Goal: Task Accomplishment & Management: Use online tool/utility

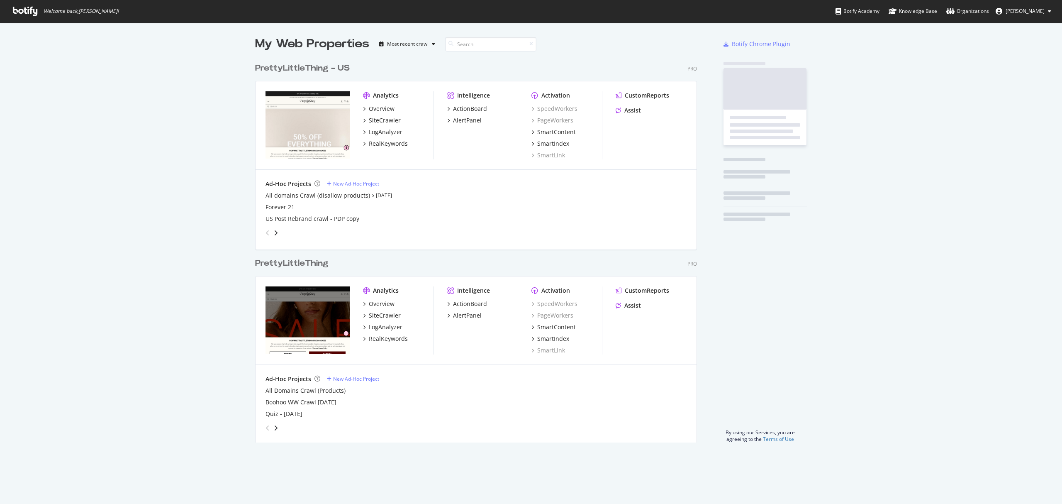
scroll to position [382, 440]
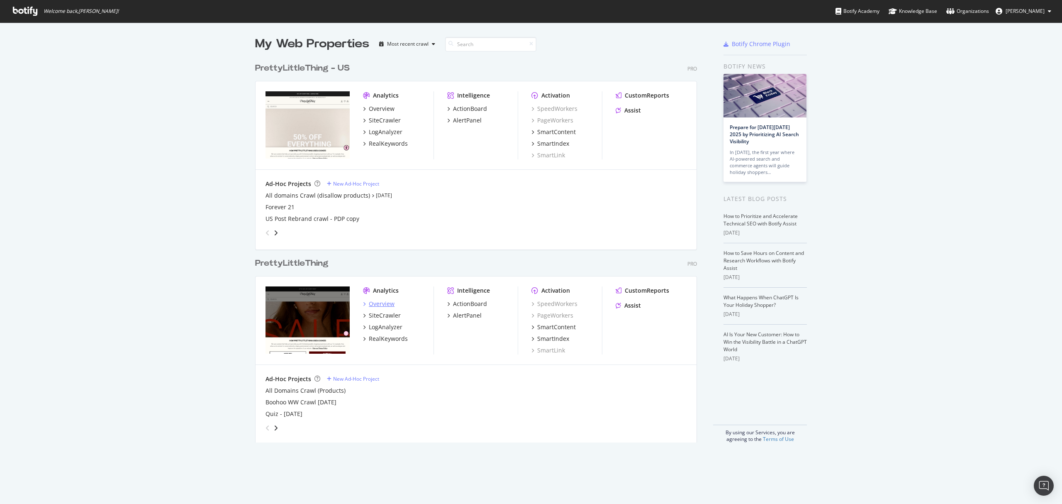
click at [376, 303] on div "Overview" at bounding box center [382, 304] width 26 height 8
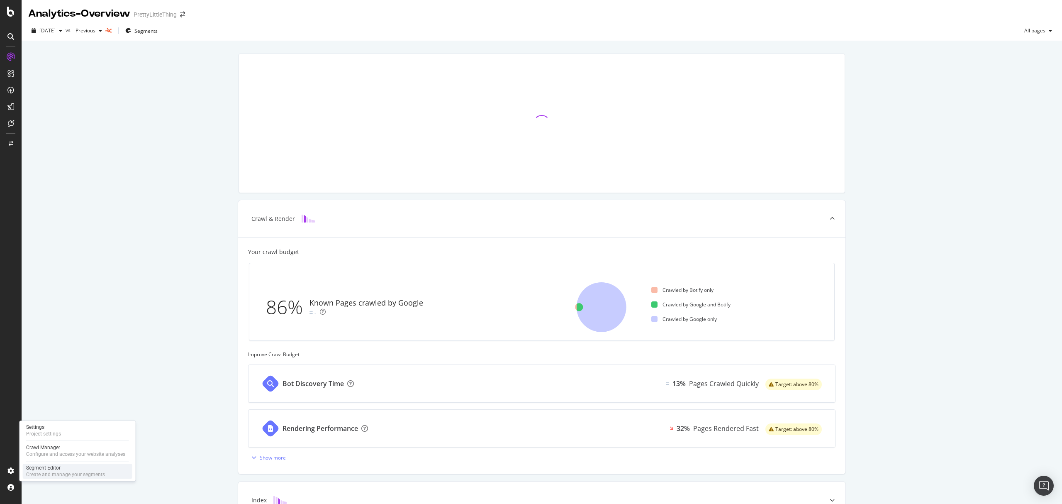
click at [37, 470] on div "Segment Editor" at bounding box center [65, 467] width 79 height 7
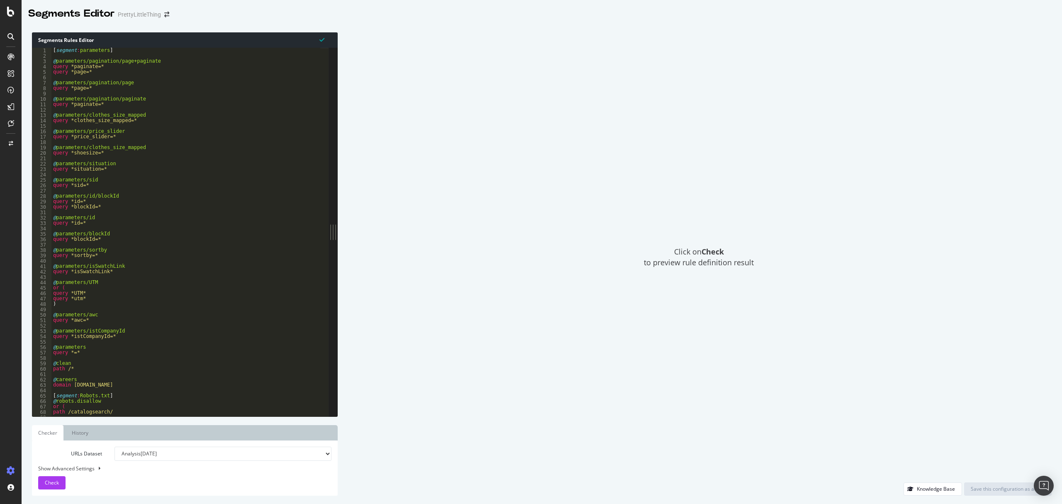
click at [355, 55] on div "Click on Check to preview rule definition result" at bounding box center [699, 257] width 706 height 450
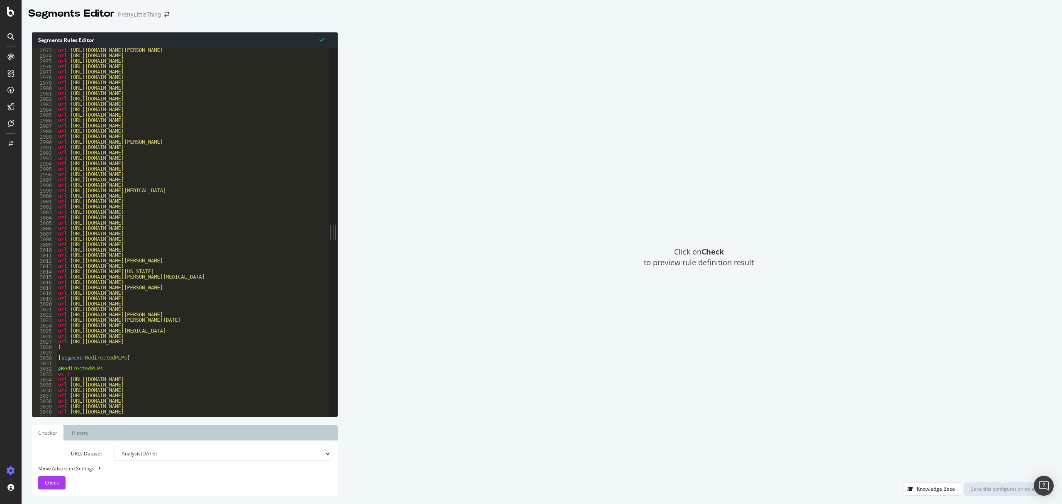
scroll to position [13238, 0]
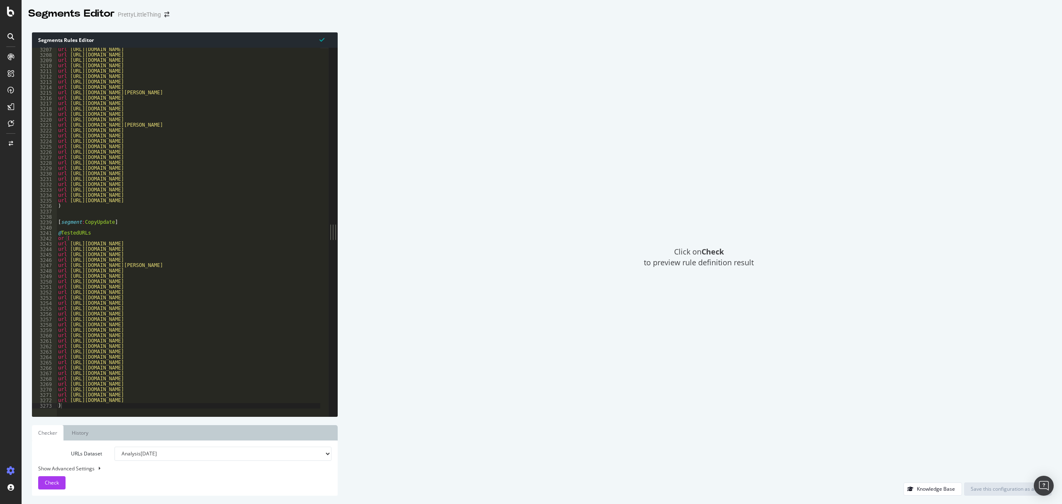
type textarea "url [URL][DOMAIN_NAME]"
click at [266, 400] on div "url [URL][DOMAIN_NAME] url [URL][DOMAIN_NAME] url [URL][DOMAIN_NAME] url [URL][…" at bounding box center [224, 232] width 337 height 371
click at [73, 399] on div "url [URL][DOMAIN_NAME] url [URL][DOMAIN_NAME] url [URL][DOMAIN_NAME] url [URL][…" at bounding box center [224, 232] width 337 height 371
paste textarea "[URL][DOMAIN_NAME]"
click at [58, 400] on div "url [URL][DOMAIN_NAME] url [URL][DOMAIN_NAME] url [URL][DOMAIN_NAME] url [URL][…" at bounding box center [224, 232] width 337 height 371
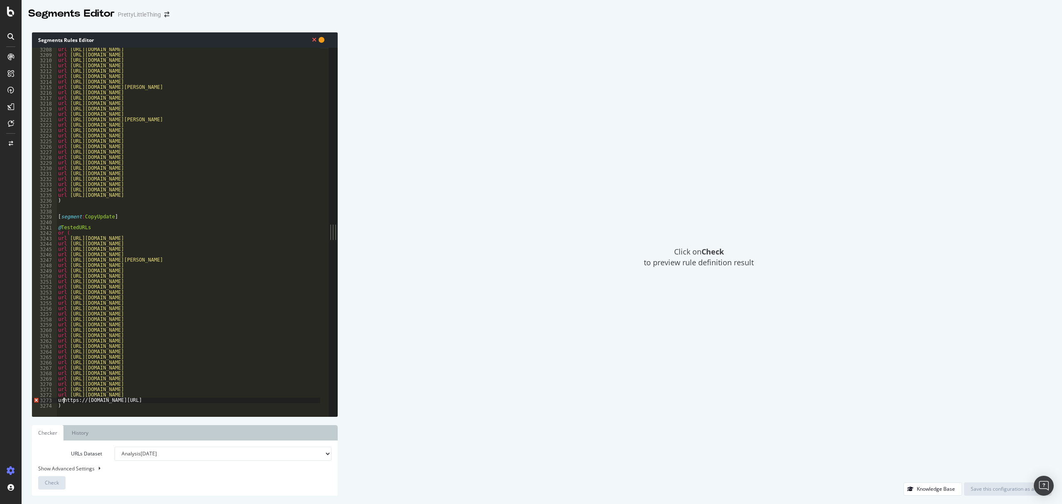
scroll to position [0, 0]
click at [228, 398] on div "url [URL][DOMAIN_NAME] url [URL][DOMAIN_NAME] url [URL][DOMAIN_NAME] url [URL][…" at bounding box center [224, 232] width 337 height 371
type textarea "url [URL][DOMAIN_NAME]"
click at [225, 399] on div "url [URL][DOMAIN_NAME] url [URL][DOMAIN_NAME] url [URL][DOMAIN_NAME] url [URL][…" at bounding box center [224, 232] width 337 height 371
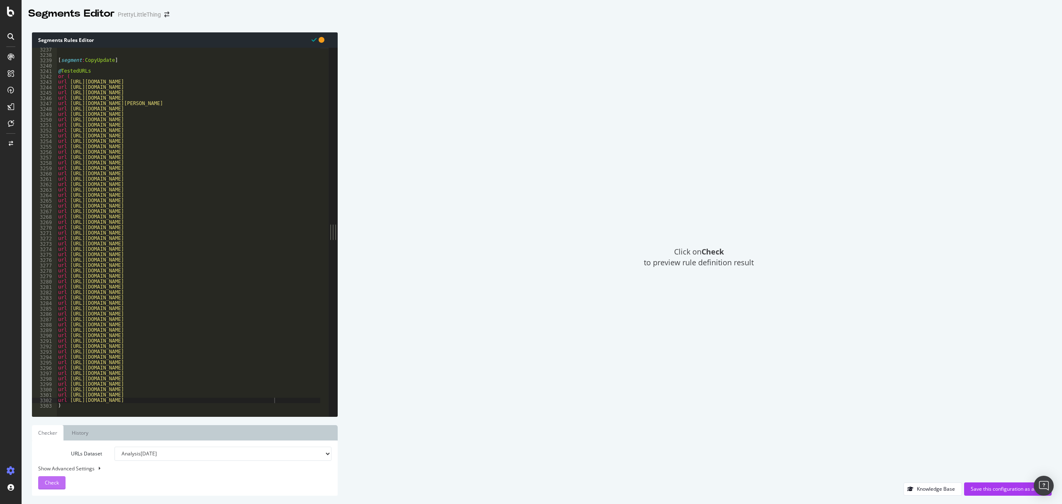
click at [55, 484] on span "Check" at bounding box center [52, 482] width 14 height 7
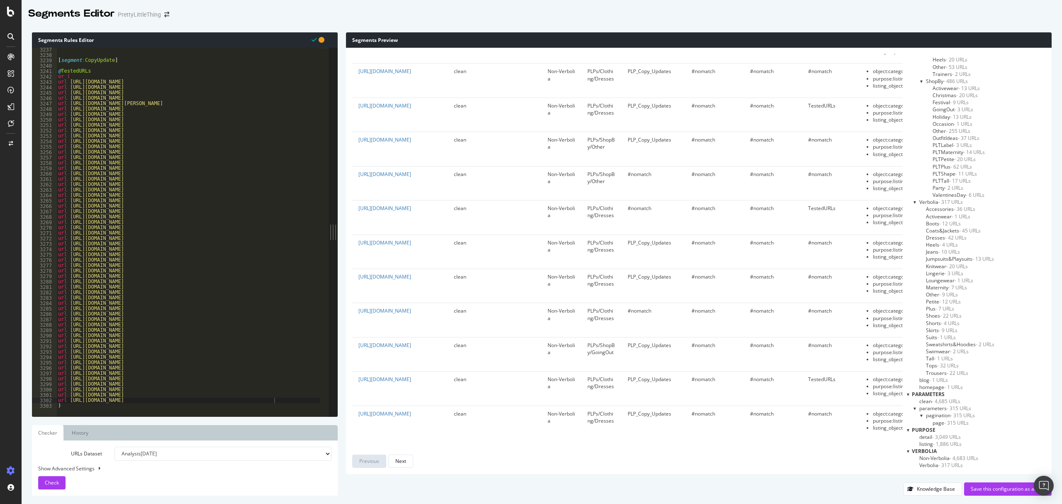
scroll to position [3028, 0]
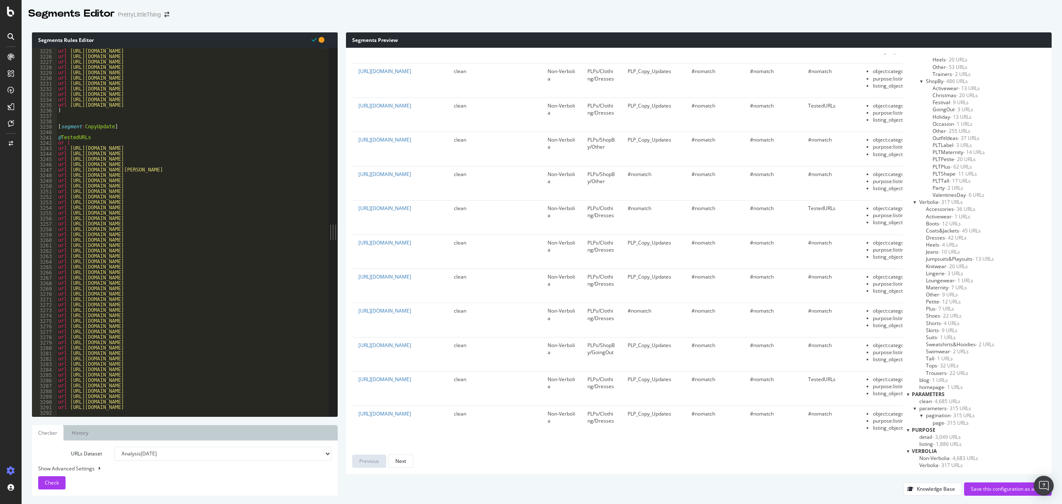
click at [73, 138] on div "url [URL][DOMAIN_NAME] url [URL][DOMAIN_NAME] url [URL][DOMAIN_NAME] url [URL][…" at bounding box center [224, 228] width 337 height 371
click at [88, 139] on div "url [URL][DOMAIN_NAME] url [URL][DOMAIN_NAME] url [URL][DOMAIN_NAME] url [URL][…" at bounding box center [224, 228] width 337 height 371
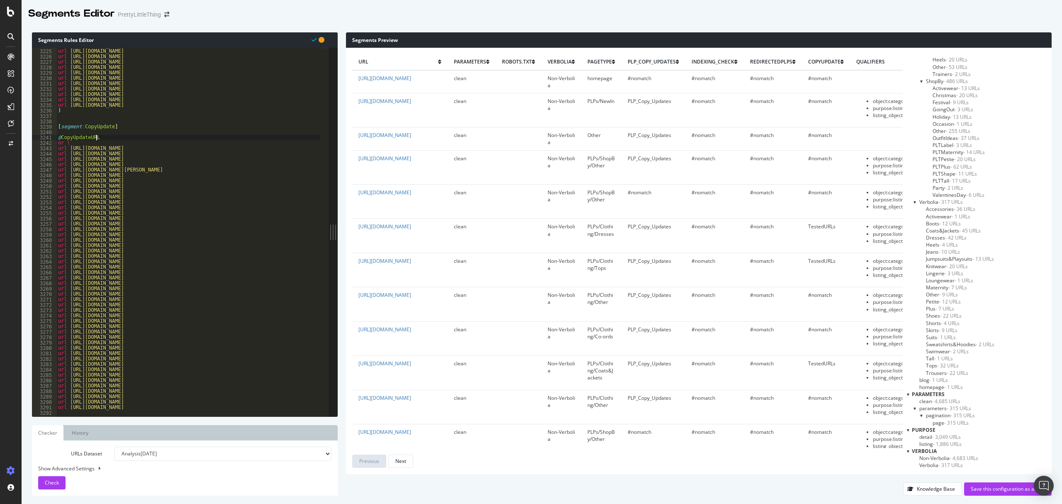
scroll to position [0, 2]
type textarea "@CopyUpdateURLs"
click at [56, 481] on span "Check" at bounding box center [52, 482] width 14 height 7
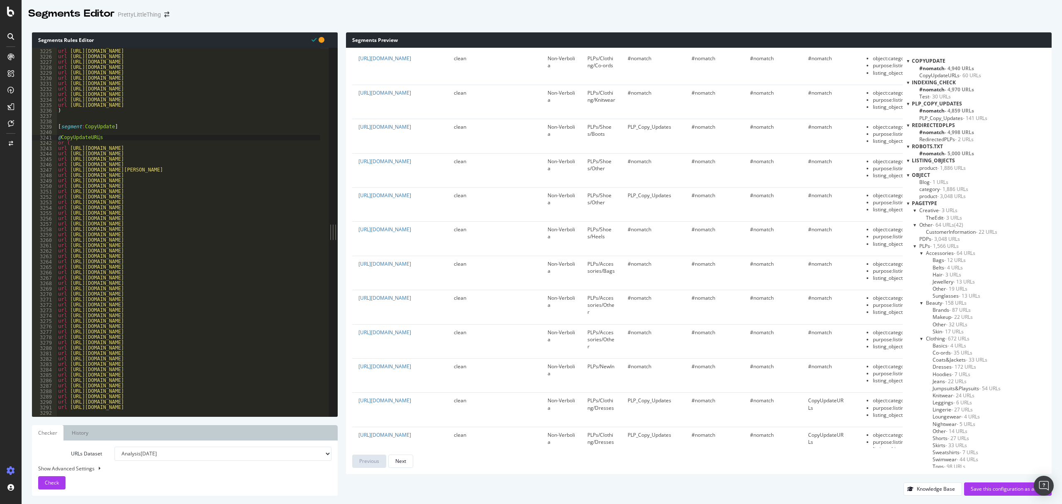
scroll to position [2766, 0]
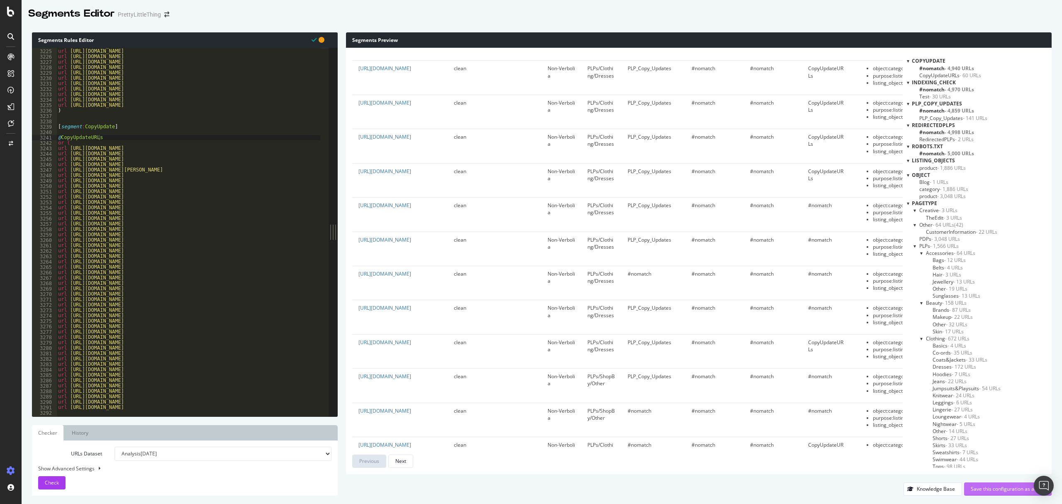
click at [1015, 486] on div "Save this configuration as active" at bounding box center [1008, 488] width 74 height 7
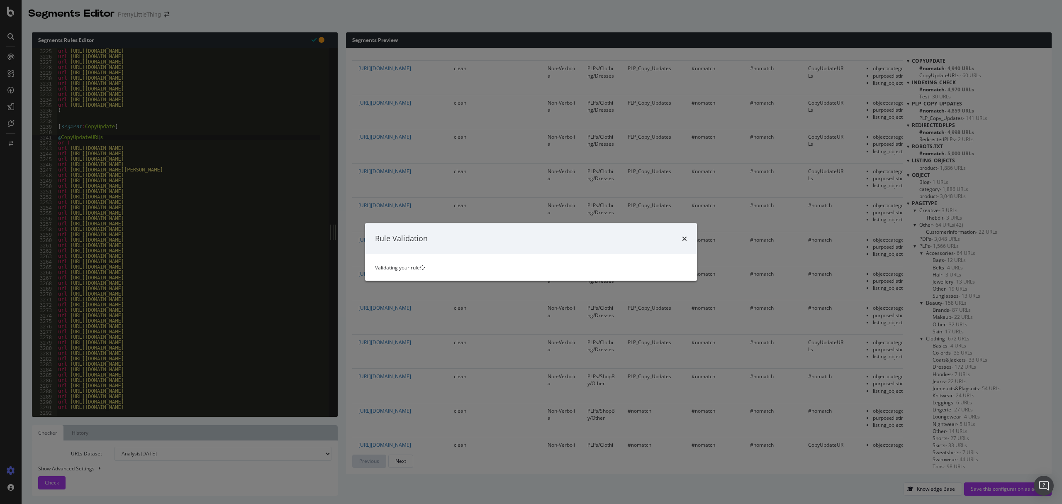
scroll to position [0, 0]
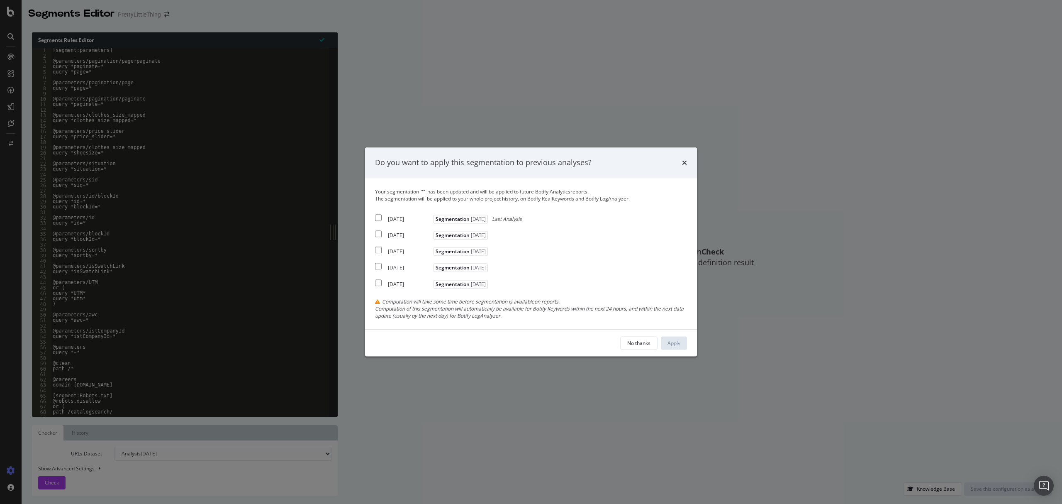
click at [379, 217] on input "modal" at bounding box center [378, 217] width 7 height 7
checkbox input "true"
click at [378, 236] on input "modal" at bounding box center [378, 234] width 7 height 7
checkbox input "true"
click at [378, 249] on input "modal" at bounding box center [378, 250] width 7 height 7
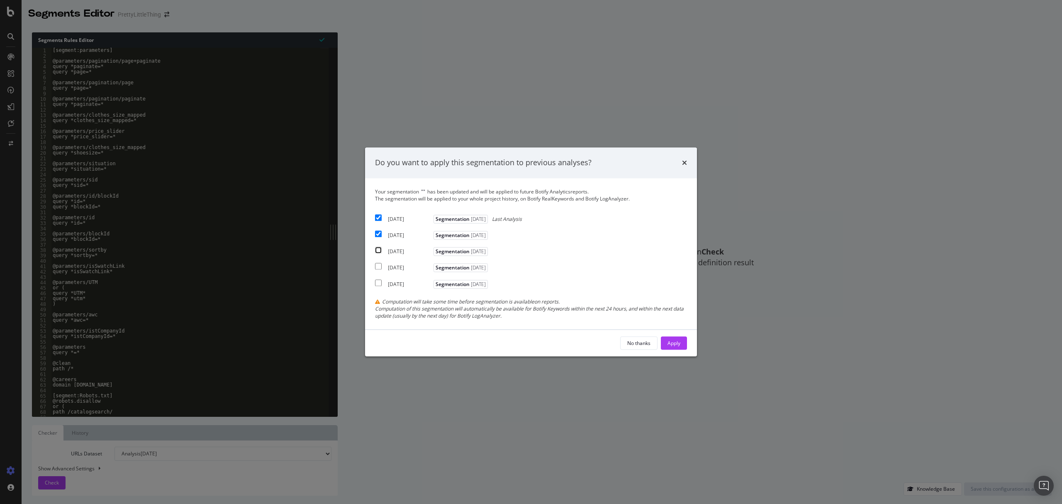
checkbox input "true"
click at [673, 339] on div "Apply" at bounding box center [674, 343] width 13 height 12
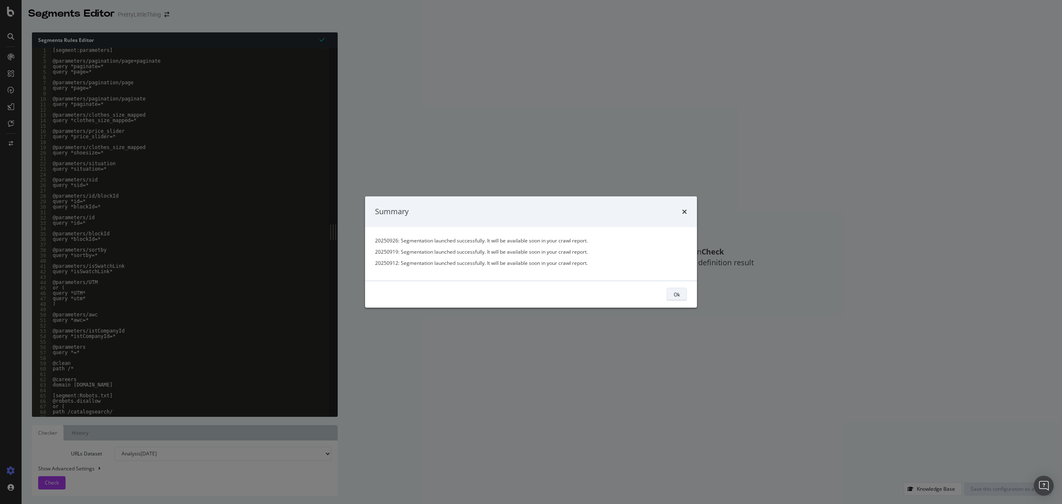
click at [676, 294] on div "Ok" at bounding box center [677, 293] width 6 height 7
